Goal: Find specific page/section: Find specific page/section

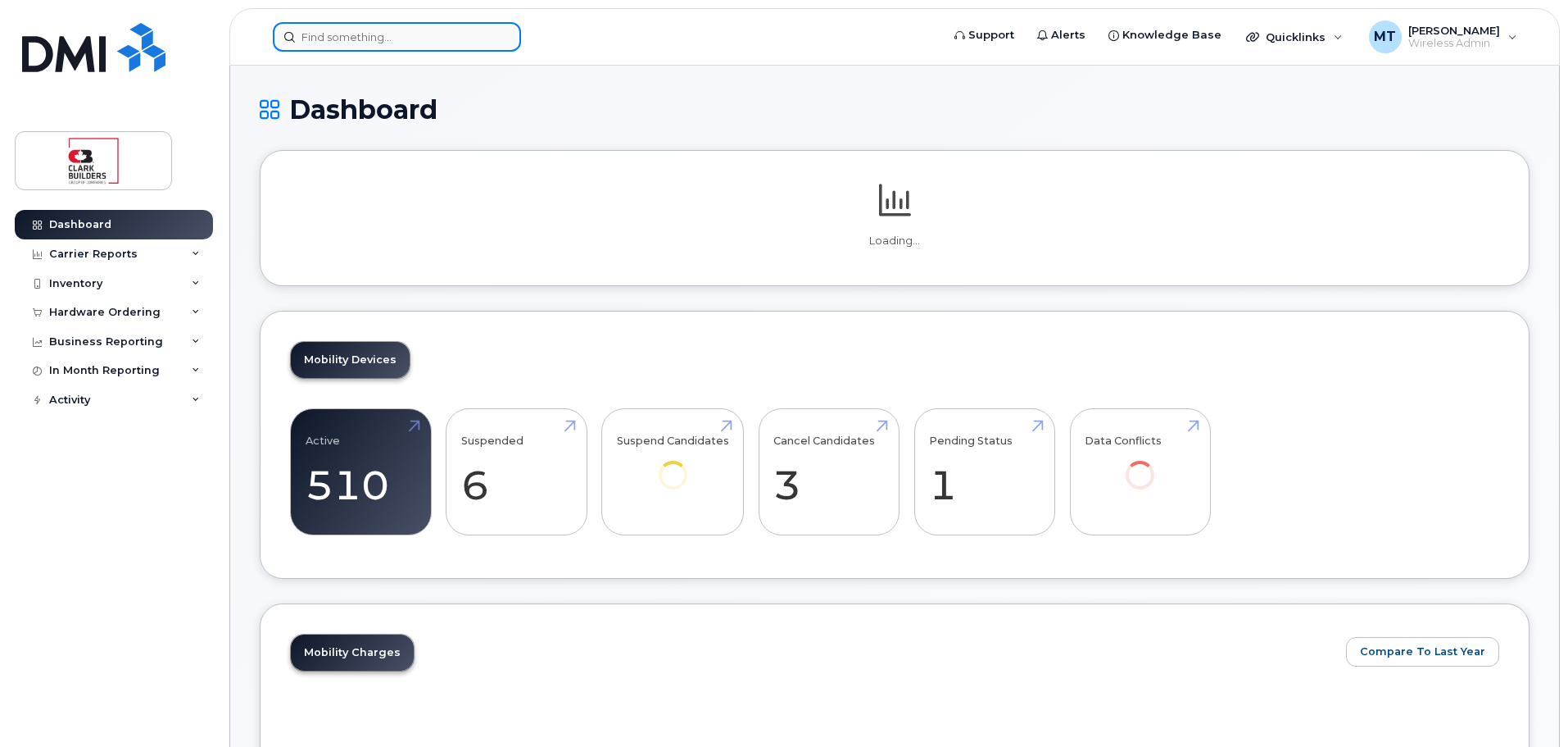
click at [352, 37] on input at bounding box center [397, 37] width 249 height 29
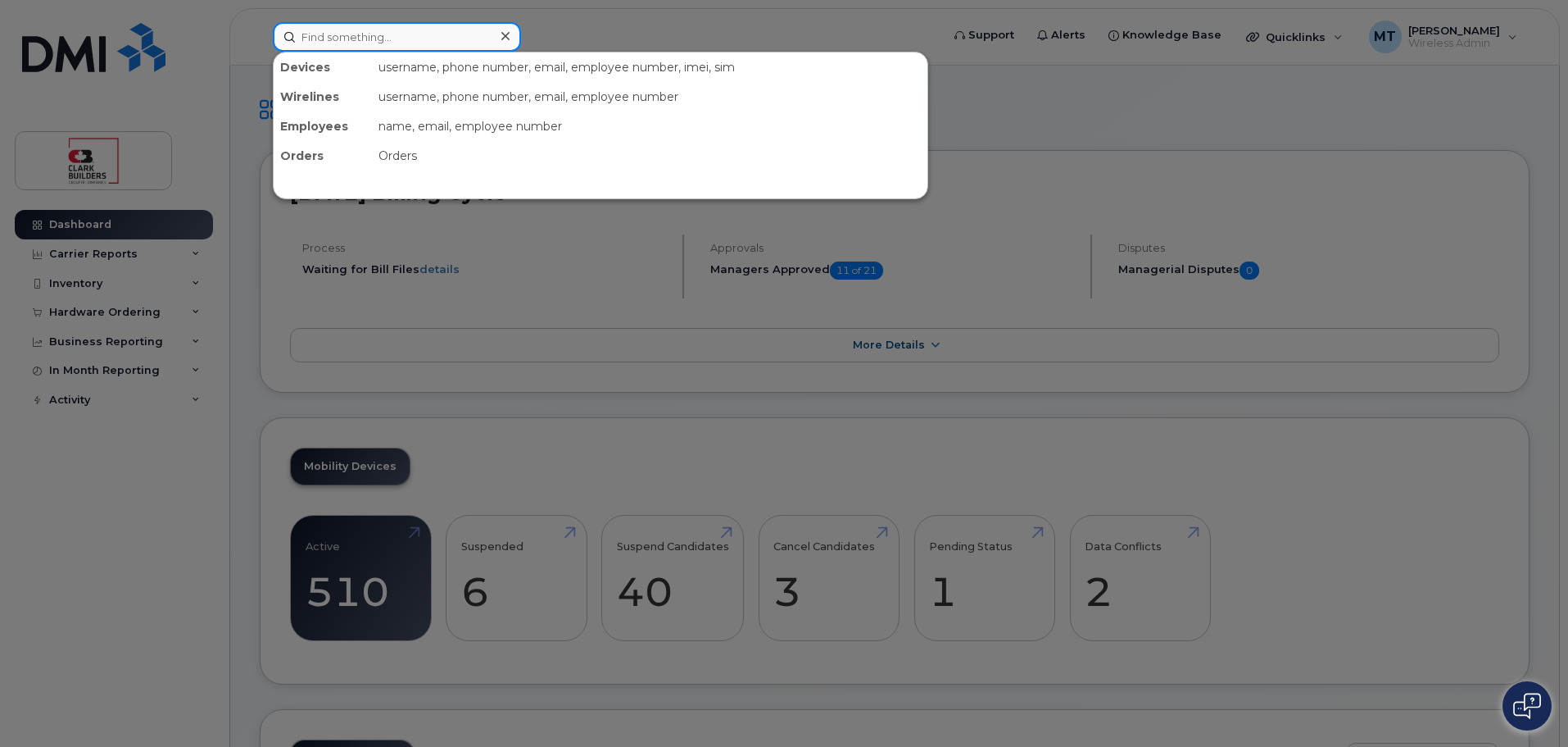
click at [354, 37] on input at bounding box center [397, 37] width 249 height 29
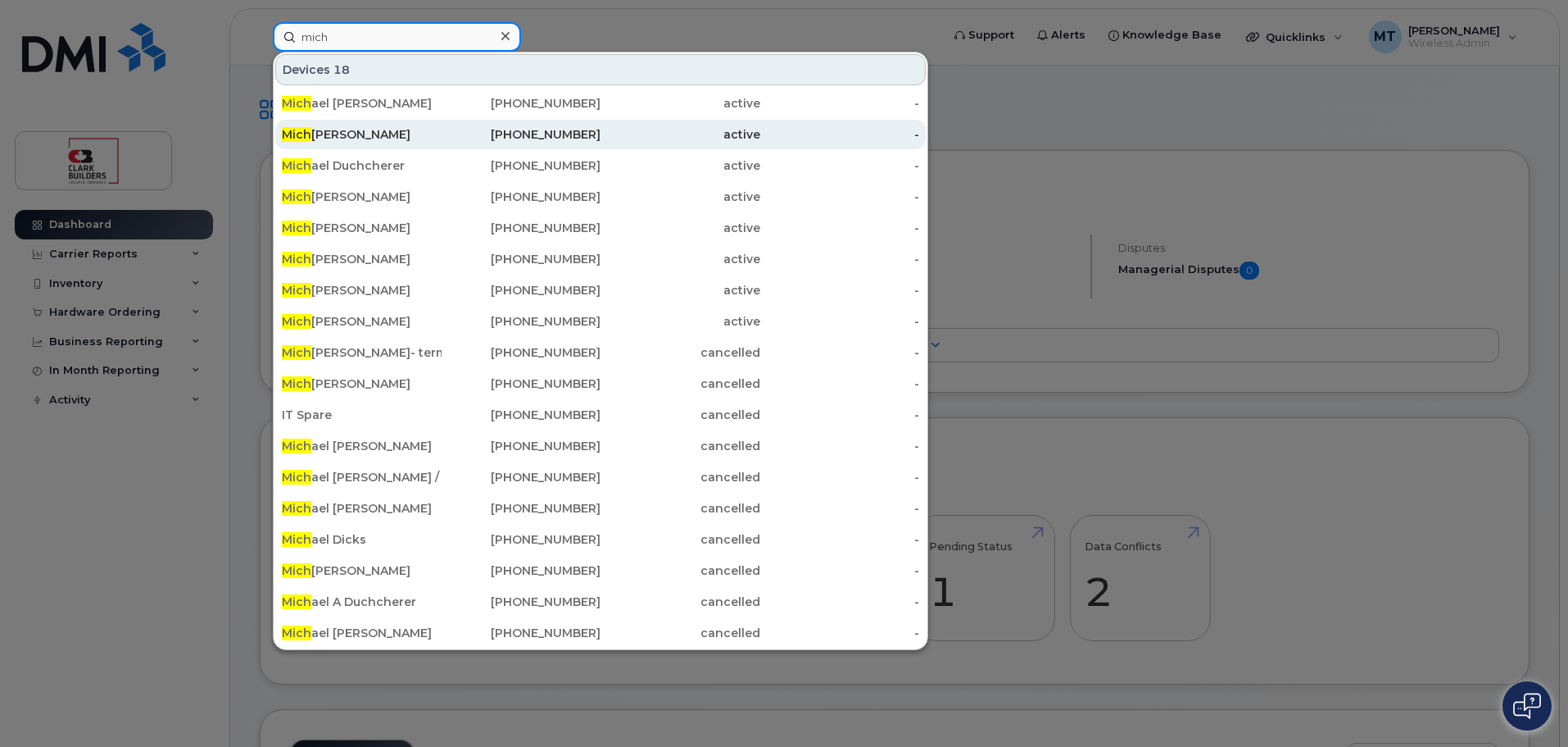
type input "mich"
click at [351, 139] on div "Mich ael [PERSON_NAME]" at bounding box center [361, 134] width 160 height 16
